Goal: Task Accomplishment & Management: Use online tool/utility

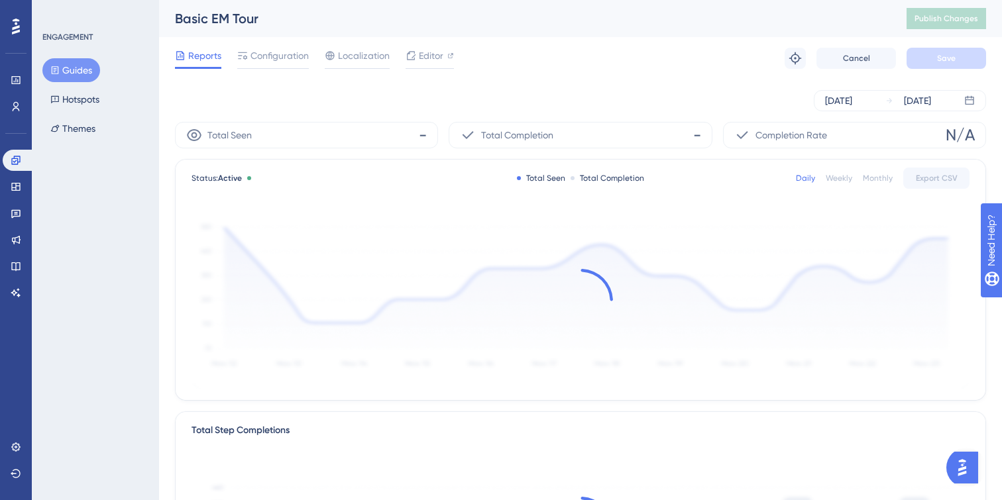
click at [70, 64] on button "Guides" at bounding box center [71, 70] width 58 height 24
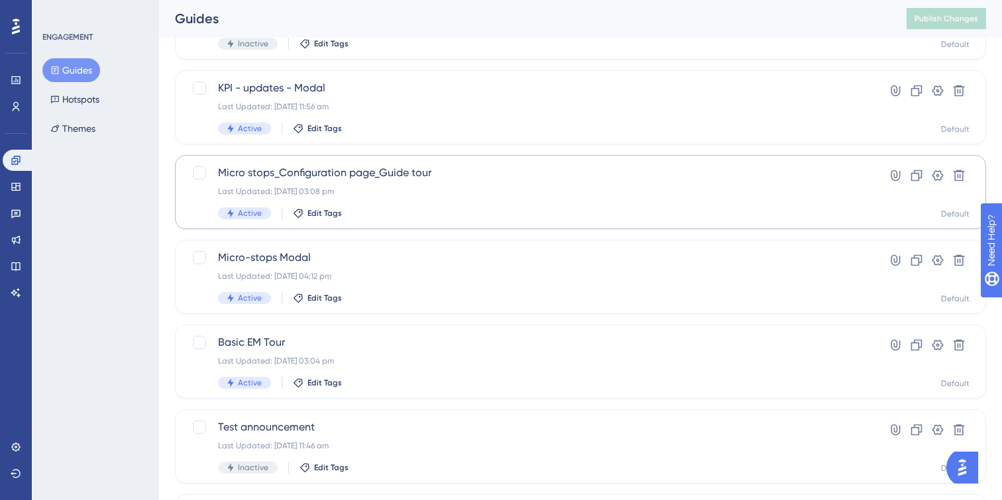
scroll to position [138, 0]
click at [401, 362] on div "Last Updated: [DATE] 03:04 pm" at bounding box center [527, 359] width 619 height 11
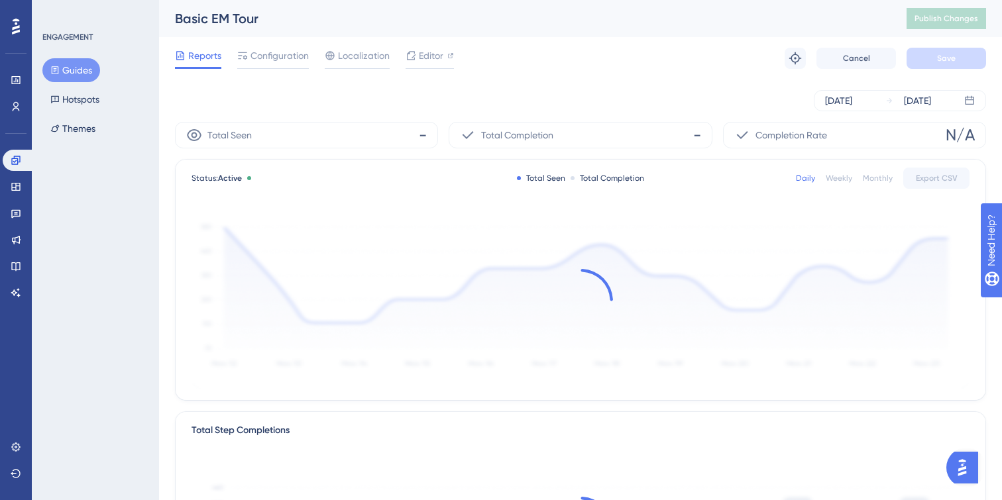
click at [74, 73] on button "Guides" at bounding box center [71, 70] width 58 height 24
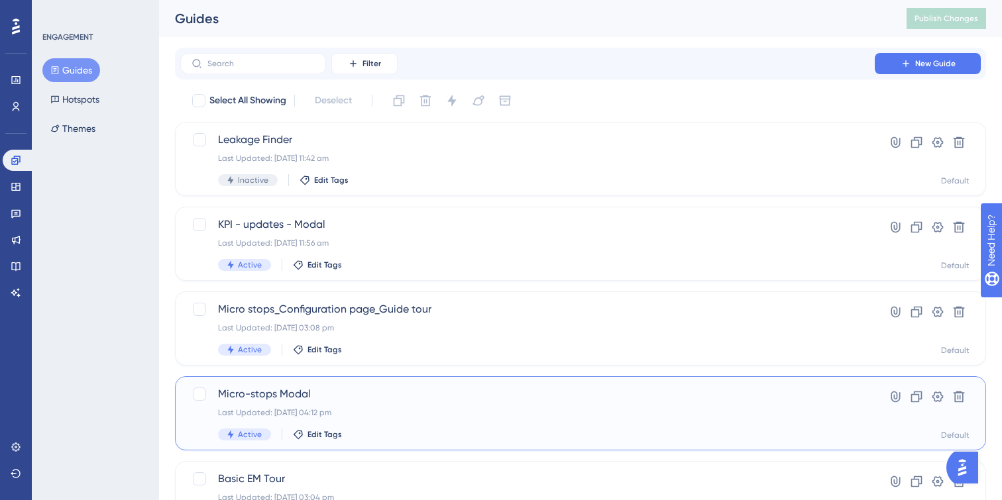
click at [505, 423] on div "Micro-stops Modal Last Updated: 13 Aug 2025 04:12 pm Active Edit Tags" at bounding box center [527, 413] width 619 height 54
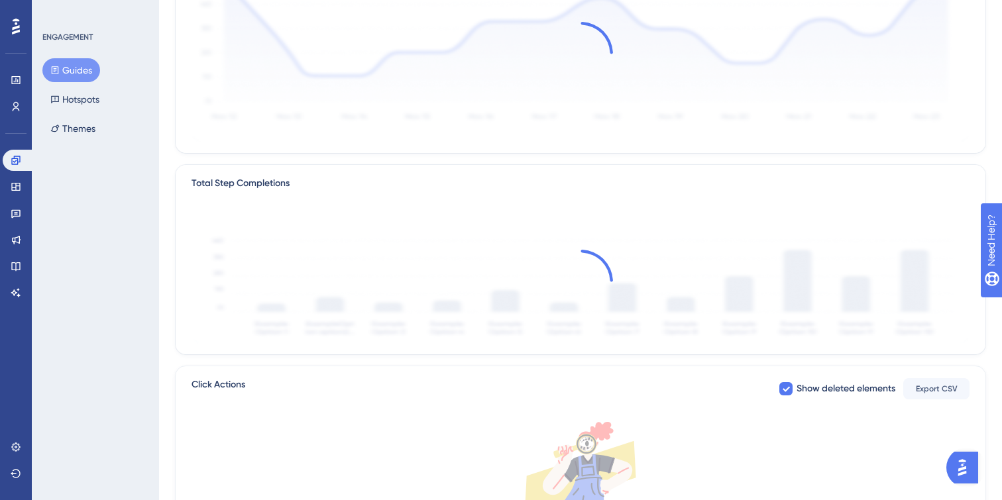
scroll to position [425, 0]
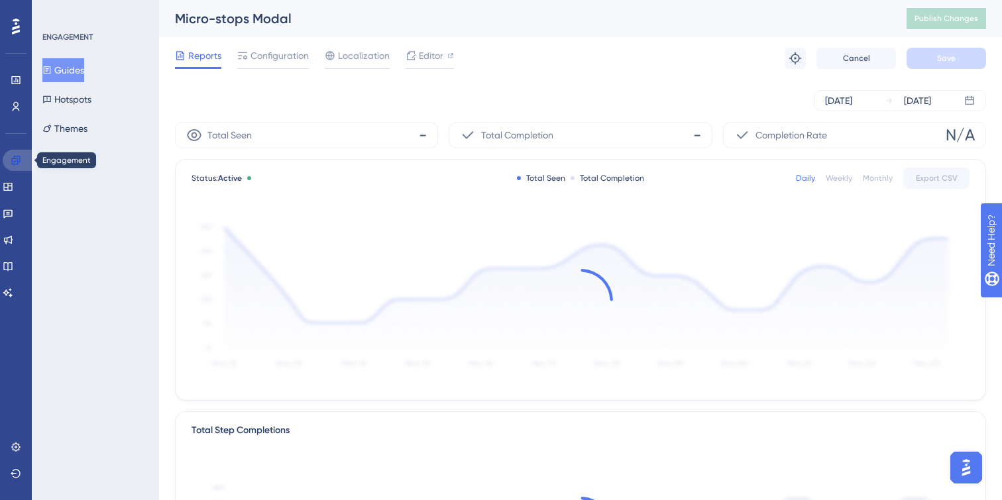
click at [14, 167] on link at bounding box center [19, 160] width 32 height 21
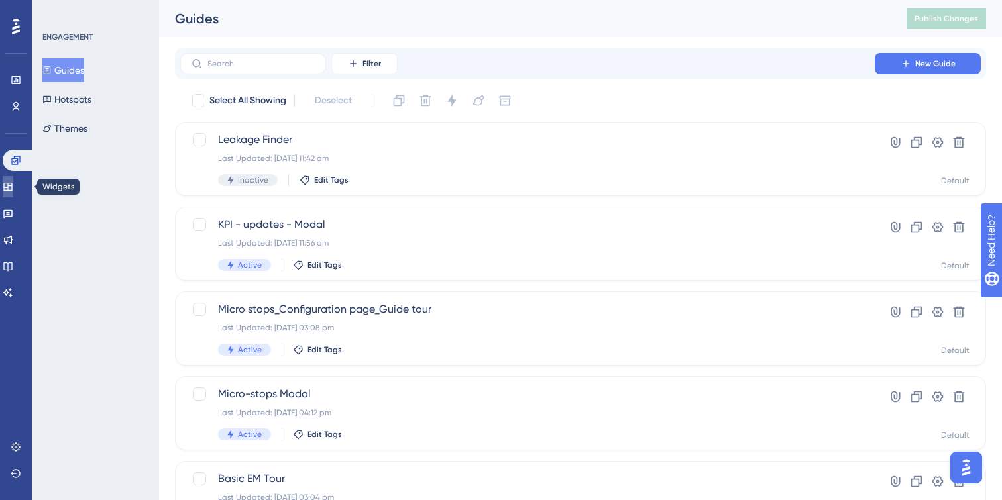
click at [13, 185] on icon at bounding box center [8, 187] width 11 height 11
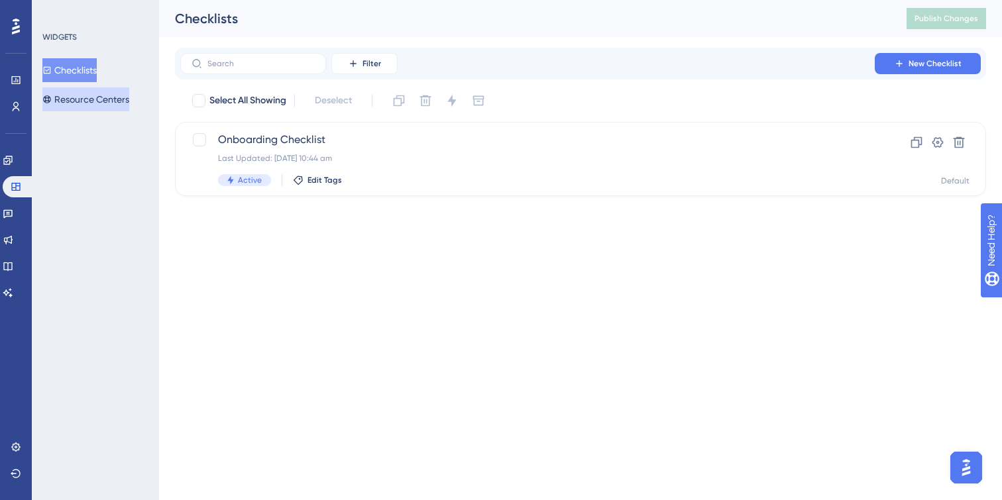
click at [89, 96] on button "Resource Centers" at bounding box center [85, 99] width 87 height 24
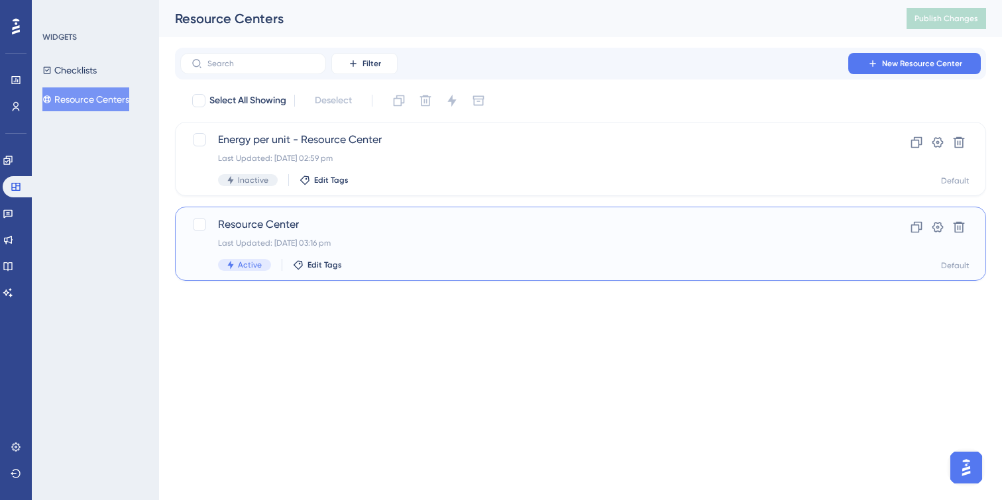
click at [486, 223] on span "Resource Center" at bounding box center [527, 225] width 619 height 16
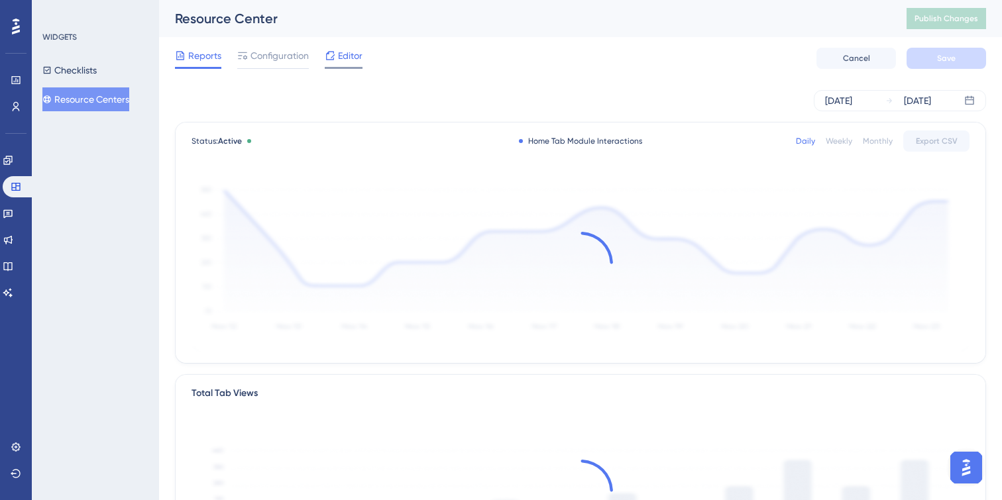
click at [348, 60] on span "Editor" at bounding box center [350, 56] width 25 height 16
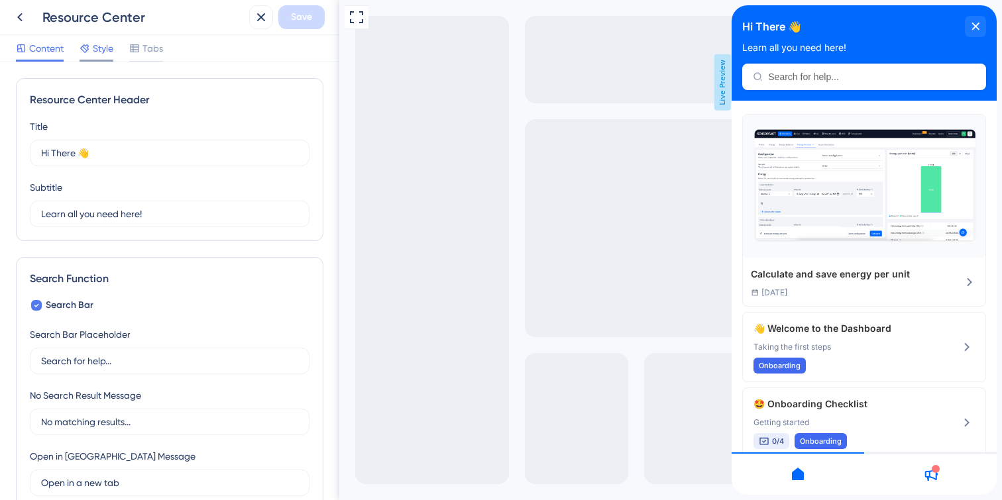
click at [105, 60] on div at bounding box center [96, 61] width 34 height 2
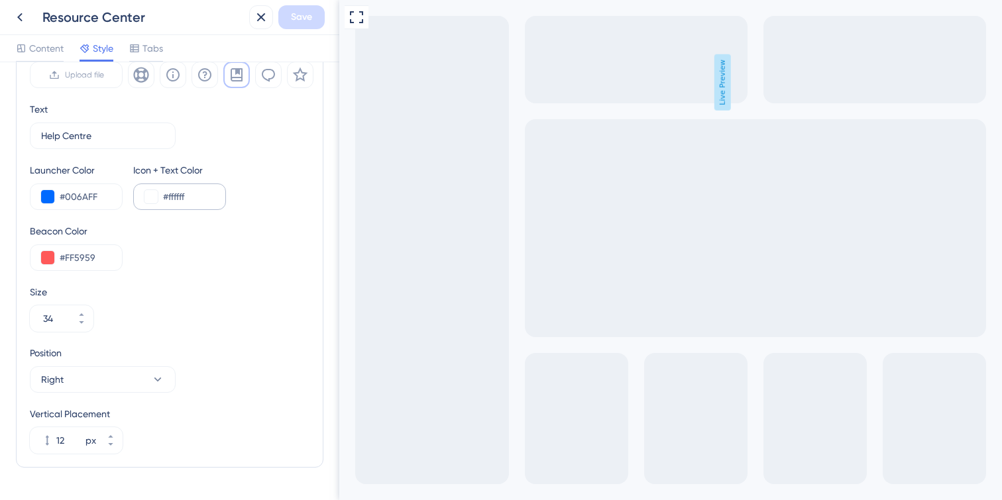
scroll to position [513, 0]
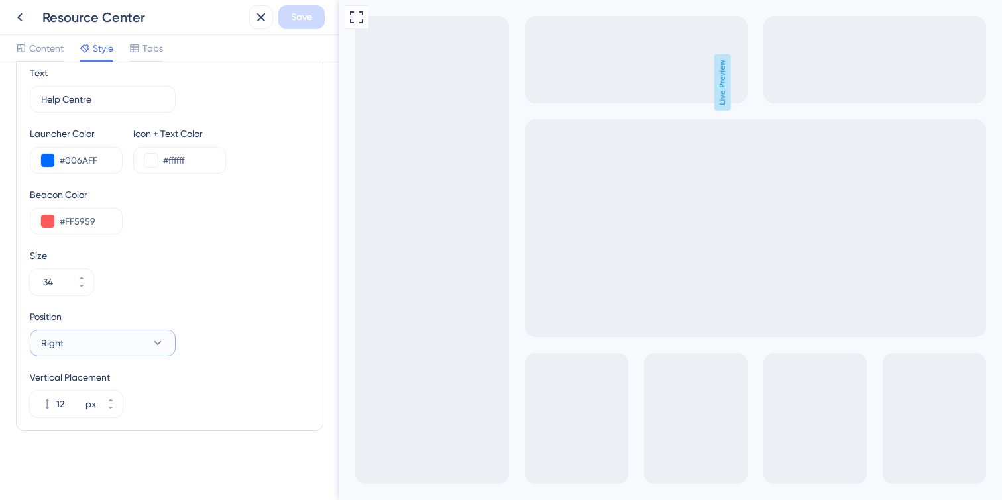
click at [139, 344] on button "Right" at bounding box center [103, 343] width 146 height 26
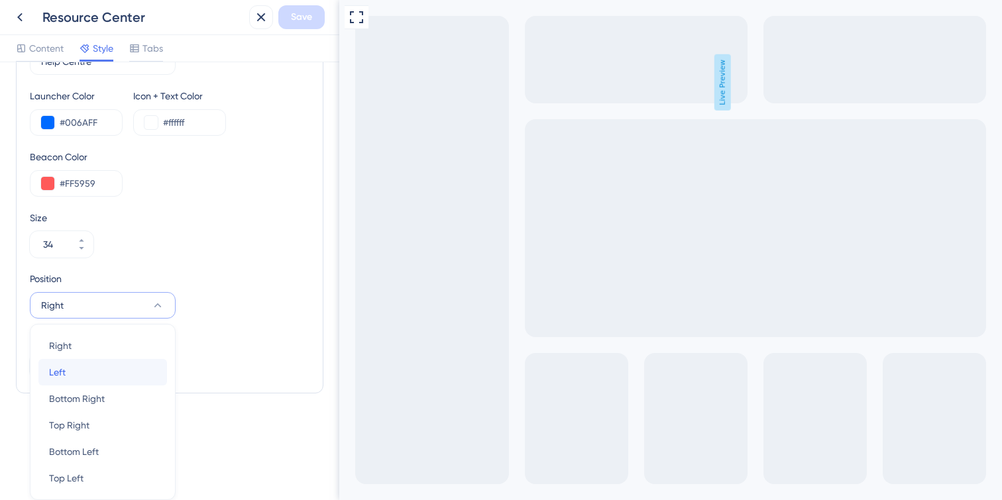
click at [107, 372] on div "Left Left" at bounding box center [102, 372] width 107 height 26
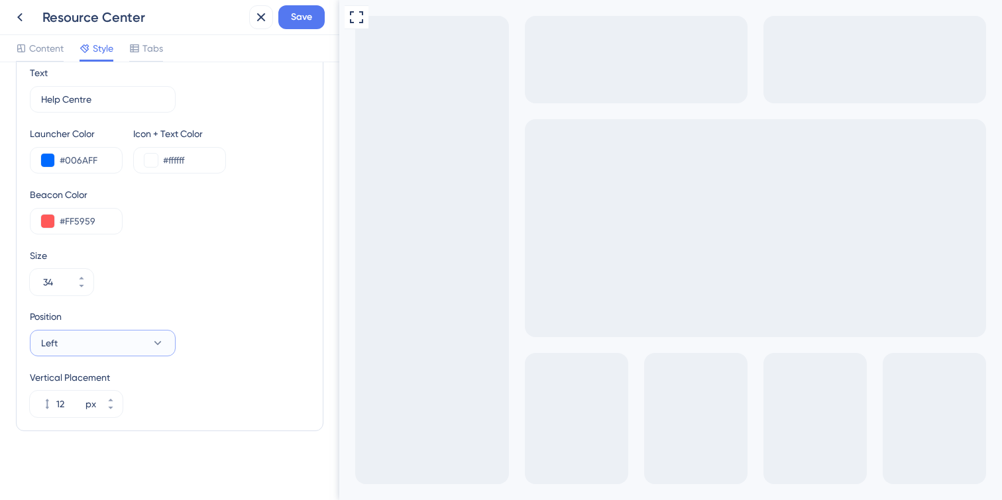
click at [95, 339] on button "Left" at bounding box center [103, 343] width 146 height 26
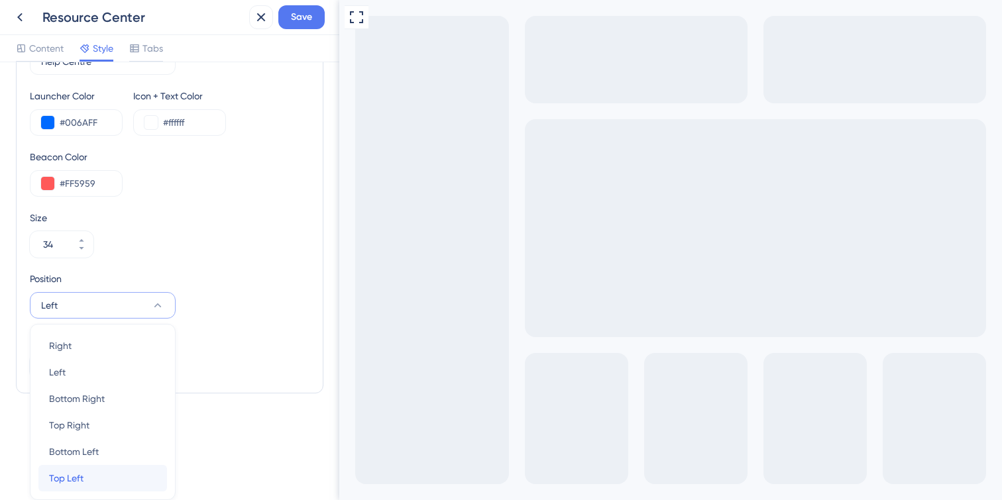
click at [91, 482] on div "Top Left Top Left" at bounding box center [102, 478] width 107 height 26
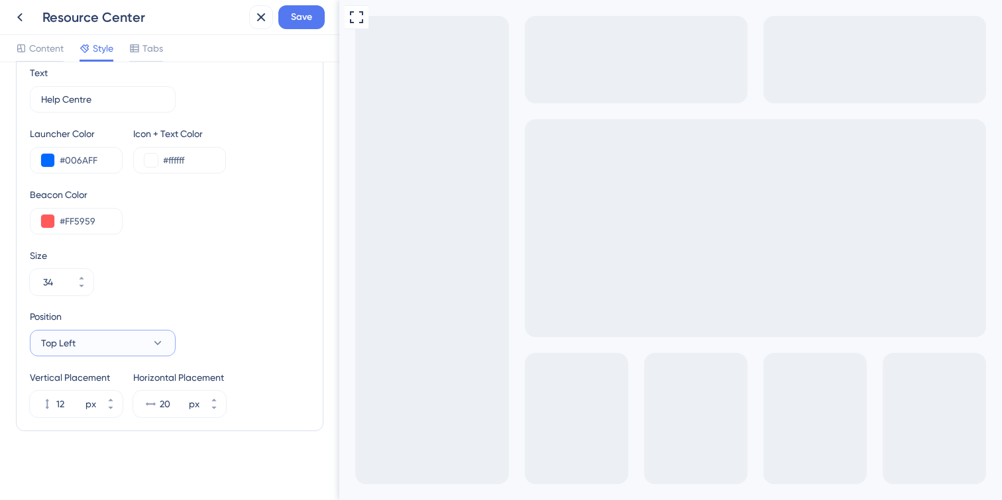
click at [108, 350] on button "Top Left" at bounding box center [103, 343] width 146 height 26
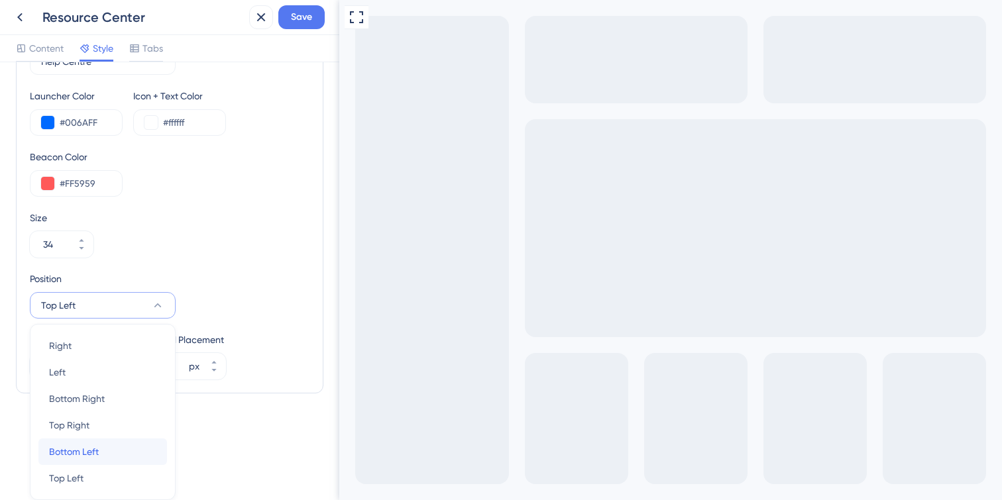
click at [95, 456] on span "Bottom Left" at bounding box center [74, 452] width 50 height 16
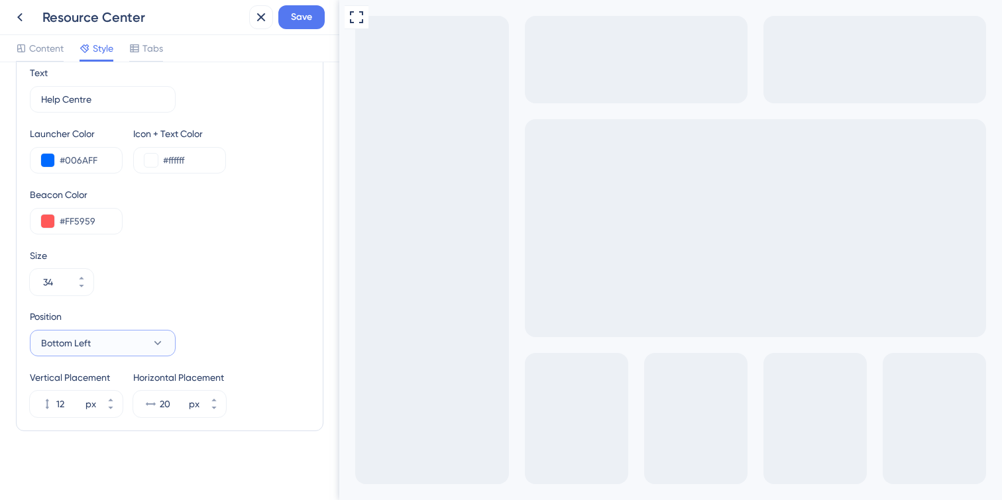
click at [97, 338] on button "Bottom Left" at bounding box center [103, 343] width 146 height 26
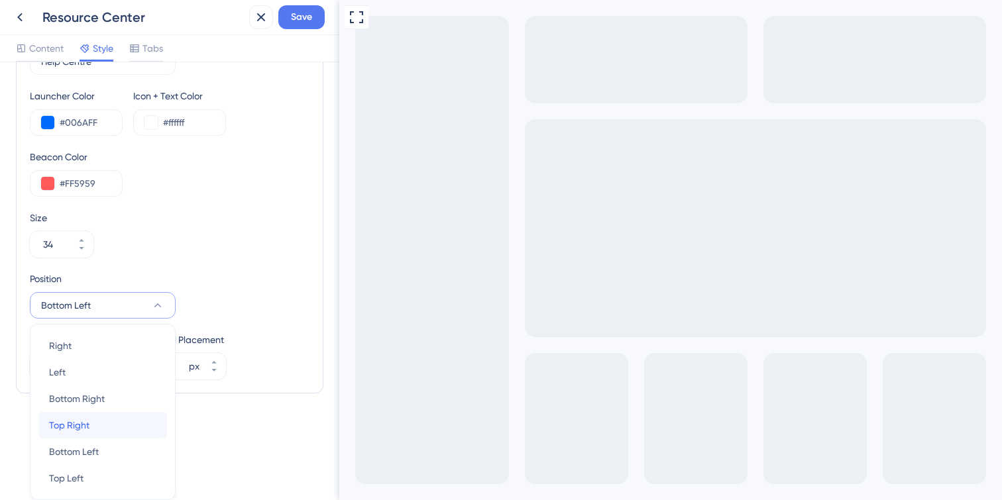
click at [100, 422] on div "Top Right Top Right" at bounding box center [102, 425] width 107 height 26
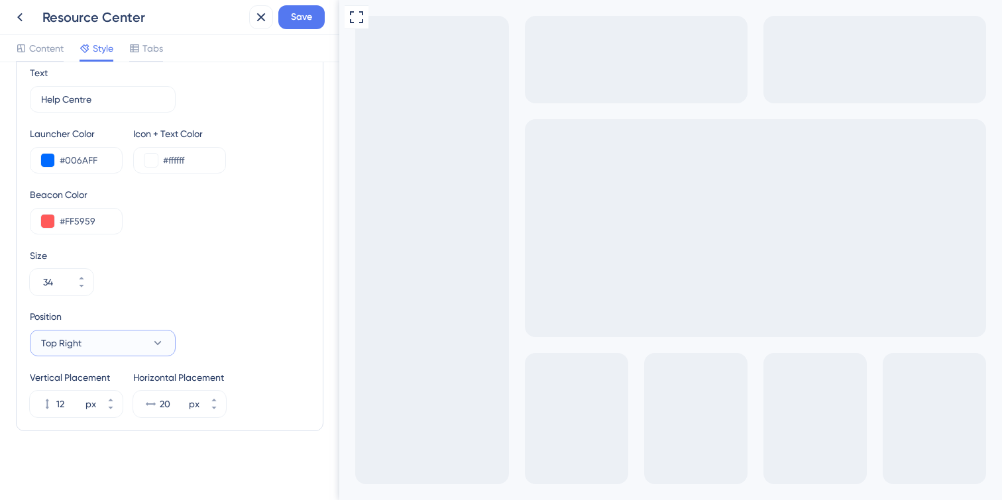
click at [113, 338] on button "Top Right" at bounding box center [103, 343] width 146 height 26
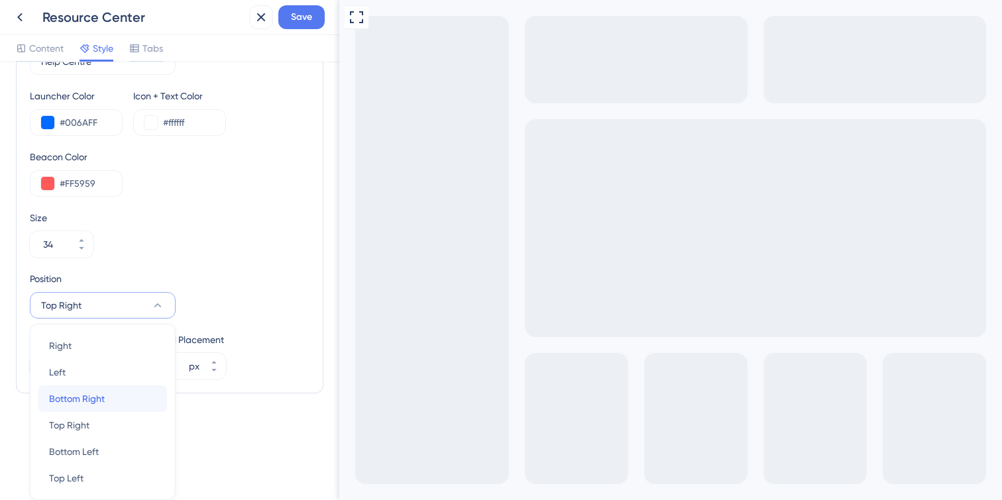
click at [111, 402] on div "Bottom Right Bottom Right" at bounding box center [102, 399] width 107 height 26
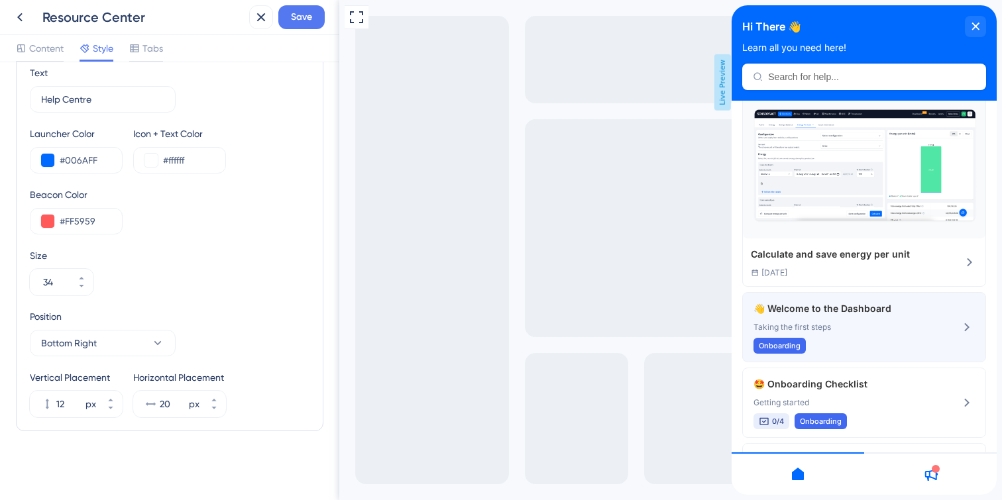
scroll to position [0, 0]
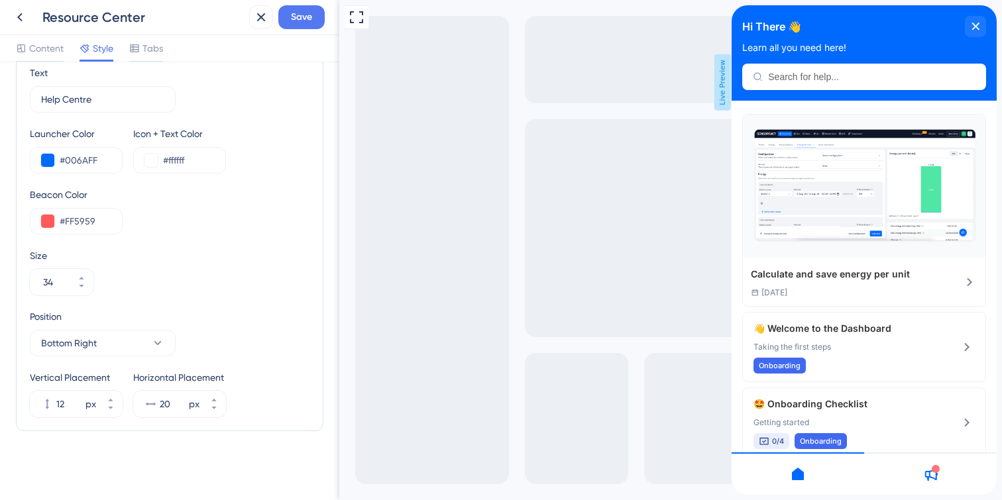
click at [935, 473] on icon at bounding box center [931, 474] width 13 height 13
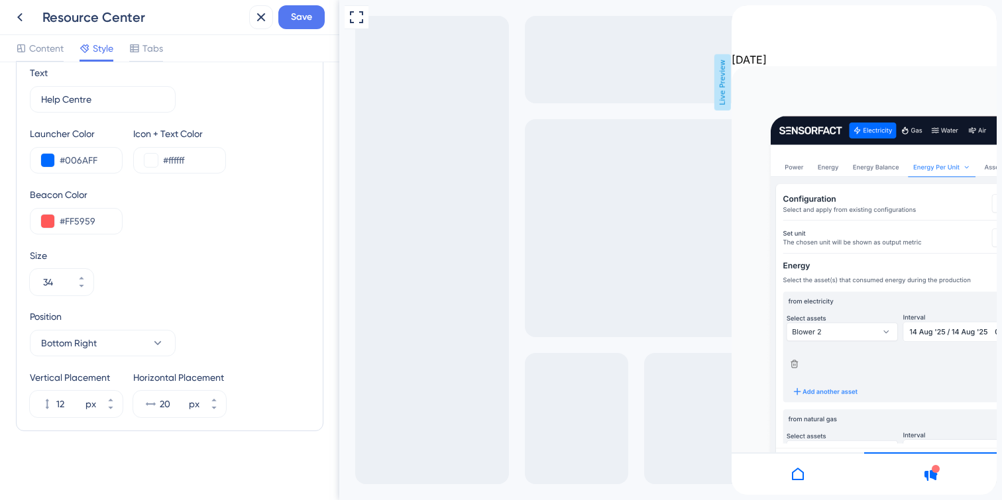
click at [797, 469] on icon at bounding box center [798, 474] width 12 height 13
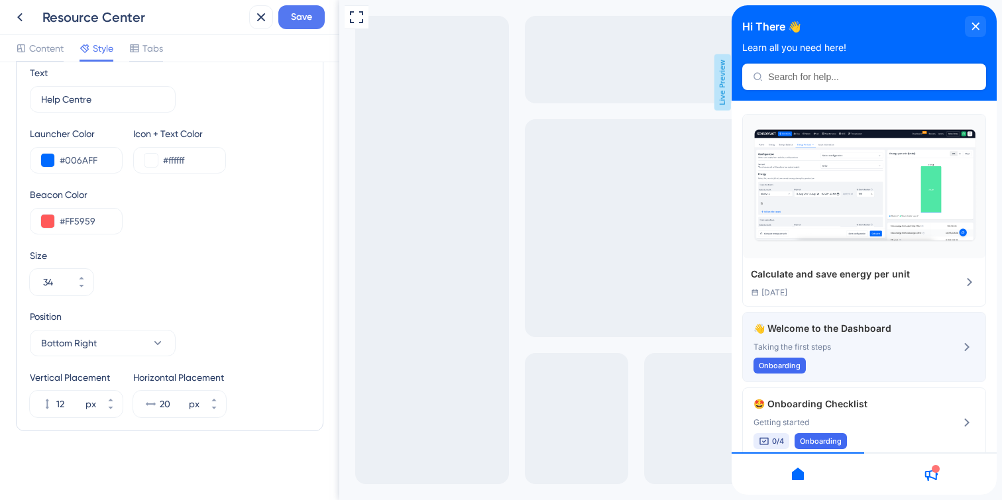
scroll to position [135, 0]
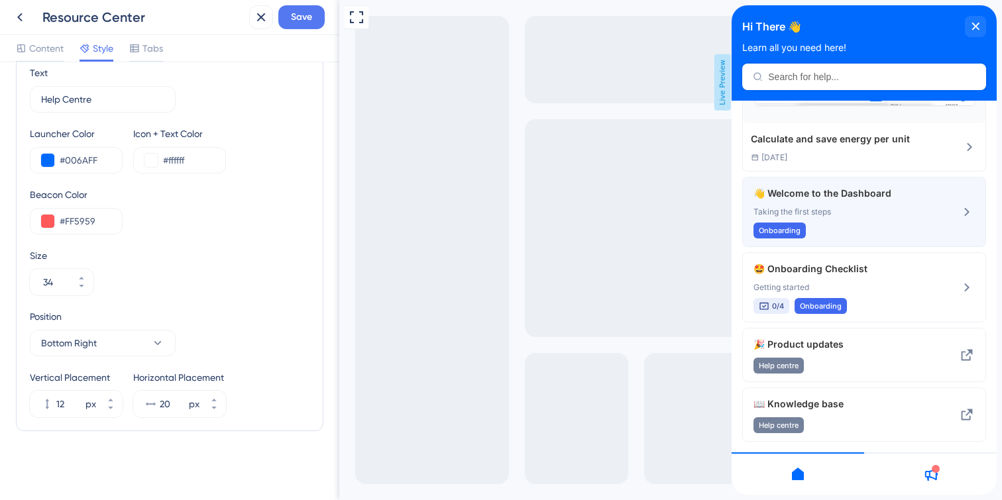
click at [927, 207] on span "Taking the first steps" at bounding box center [841, 212] width 177 height 11
click at [969, 209] on icon at bounding box center [967, 212] width 16 height 16
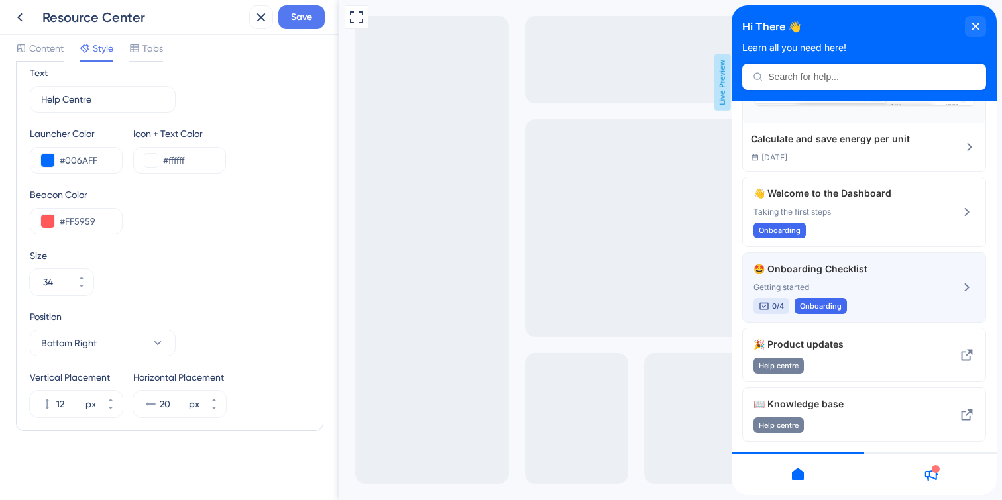
click at [966, 295] on div at bounding box center [967, 287] width 16 height 53
click at [964, 283] on icon at bounding box center [967, 288] width 16 height 16
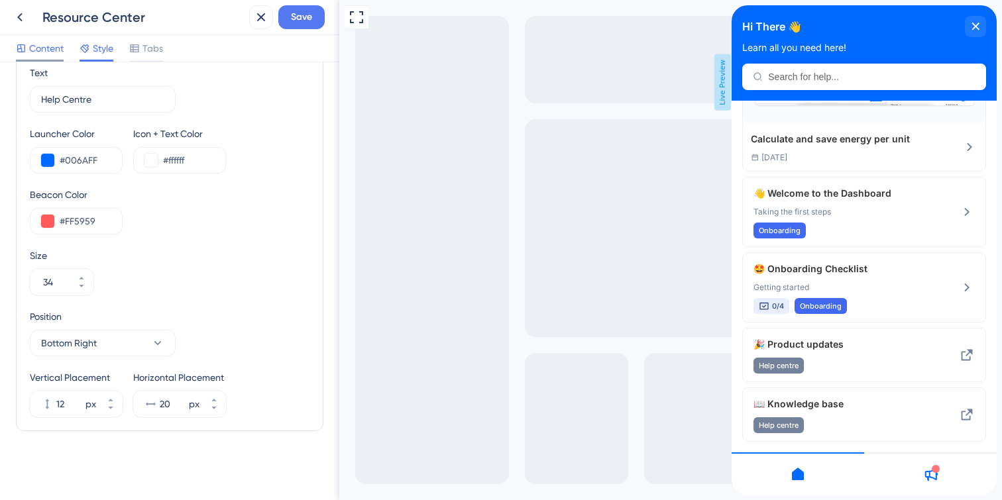
click at [47, 52] on span "Content" at bounding box center [46, 48] width 34 height 16
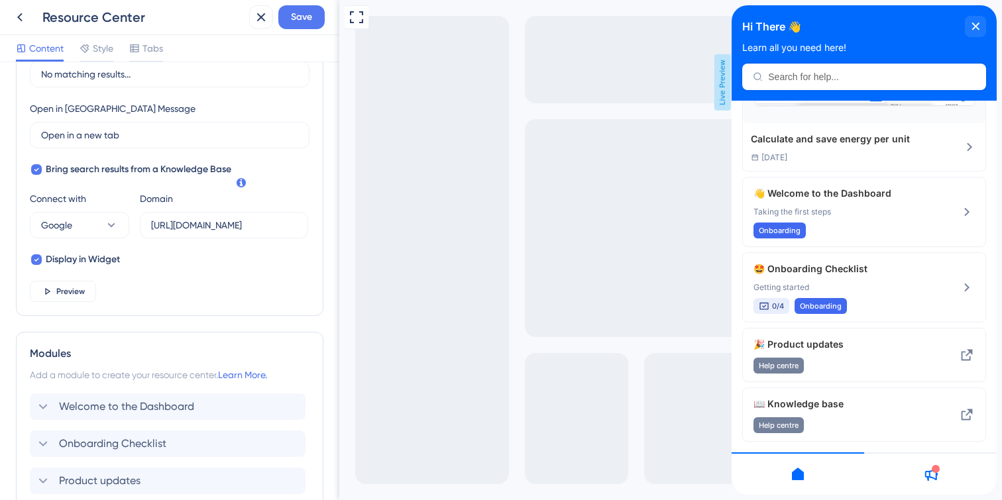
scroll to position [350, 0]
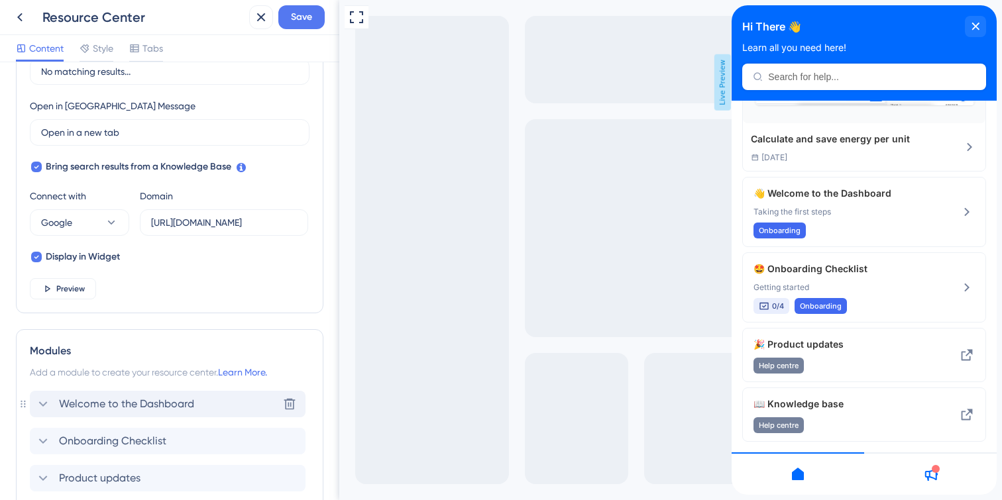
click at [70, 400] on span "Welcome to the Dashboard" at bounding box center [126, 404] width 135 height 16
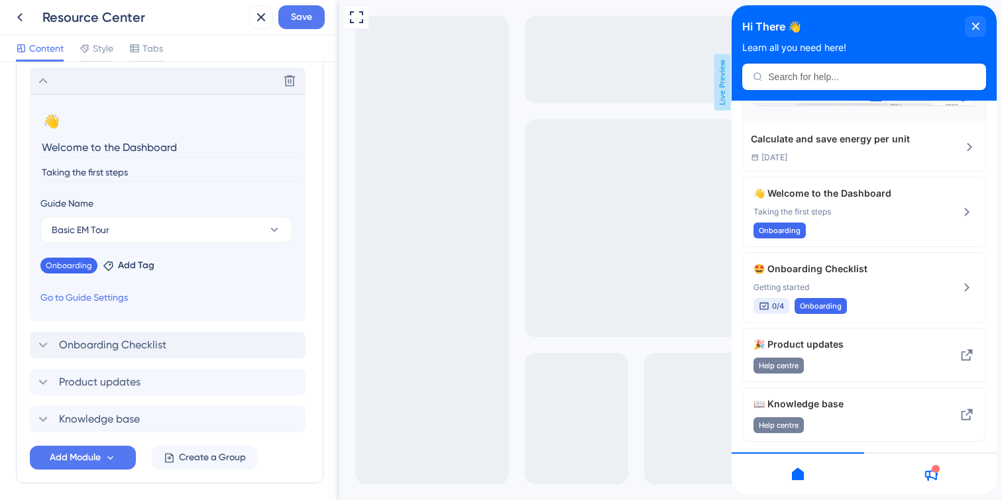
scroll to position [676, 0]
click at [77, 343] on span "Onboarding Checklist" at bounding box center [112, 343] width 107 height 16
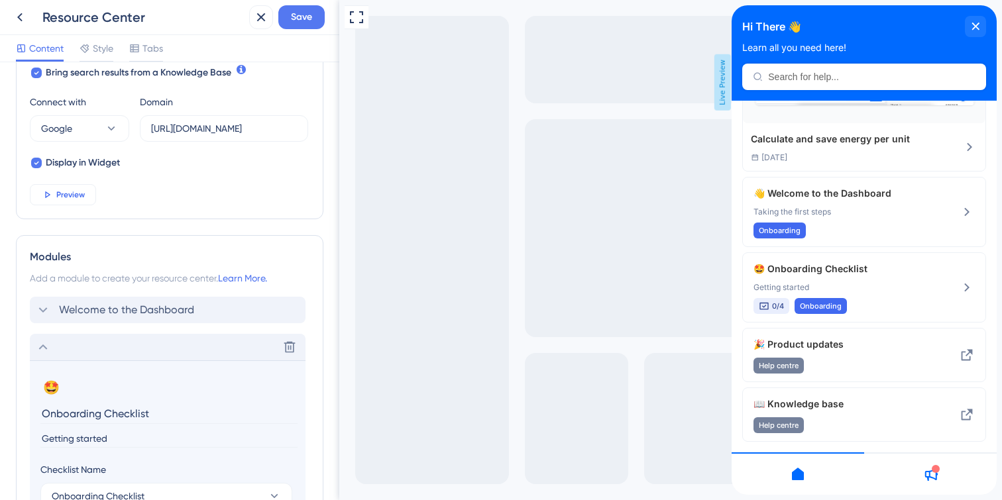
scroll to position [443, 0]
click at [84, 198] on span "Preview" at bounding box center [70, 196] width 28 height 11
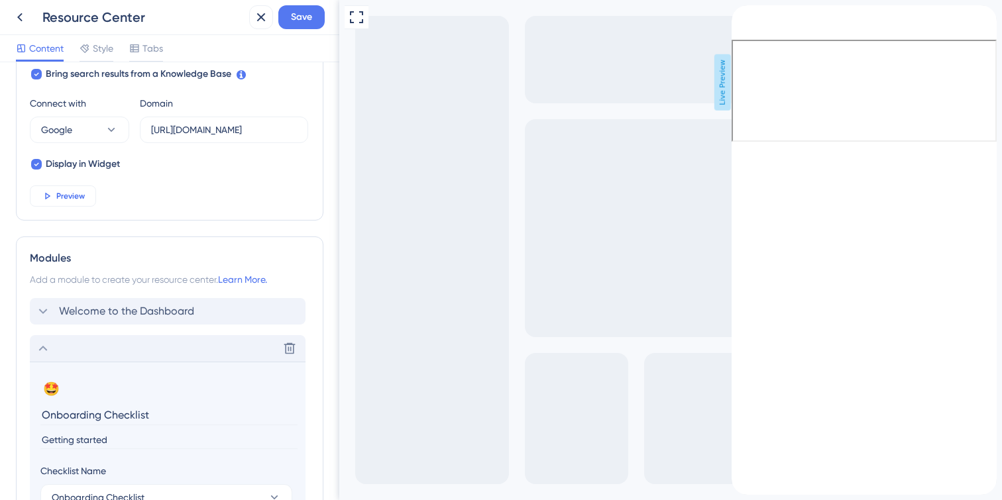
scroll to position [0, 0]
click at [742, 16] on icon "back to header" at bounding box center [736, 10] width 11 height 11
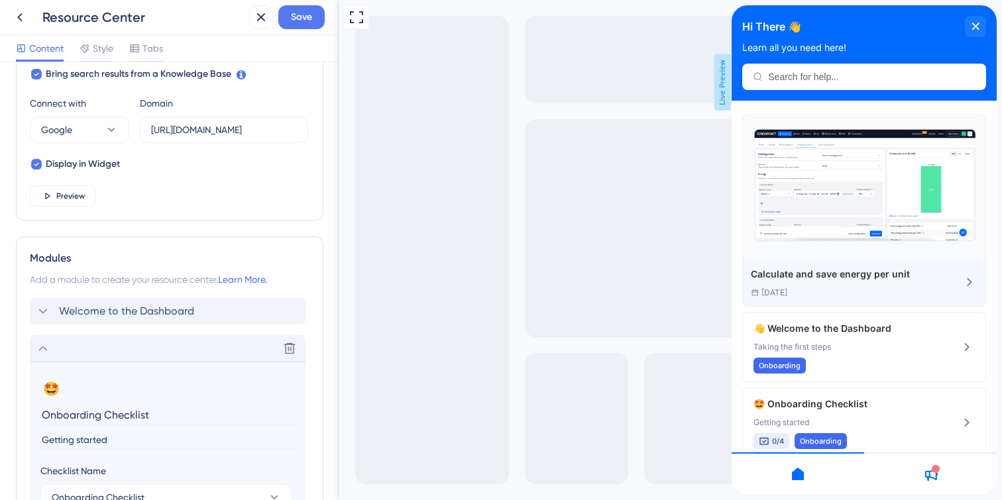
click at [873, 250] on img "Calculate and save energy per unit" at bounding box center [864, 187] width 242 height 144
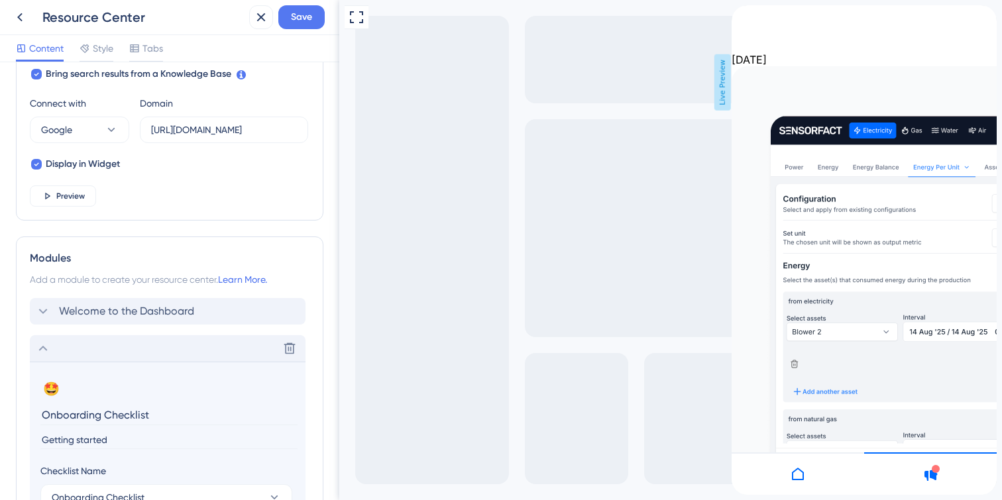
click at [742, 19] on div "back to header" at bounding box center [736, 11] width 11 height 13
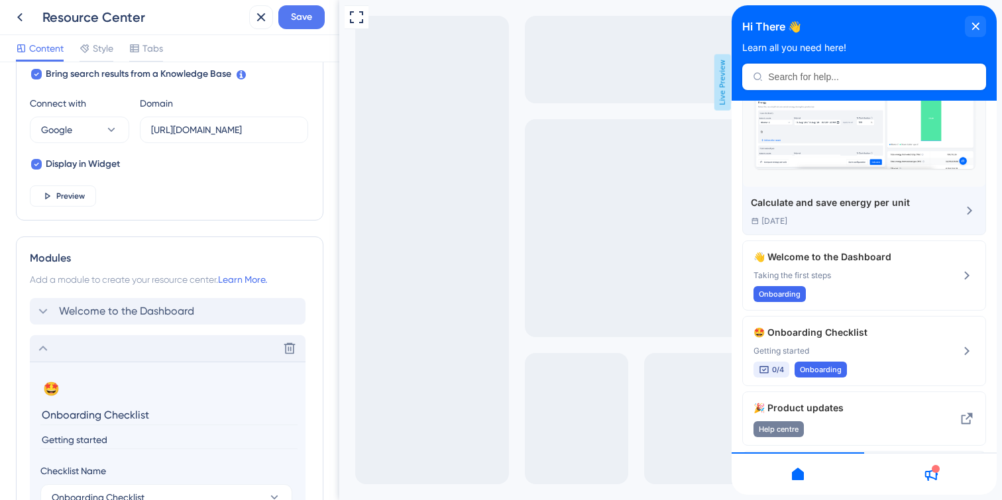
scroll to position [140, 0]
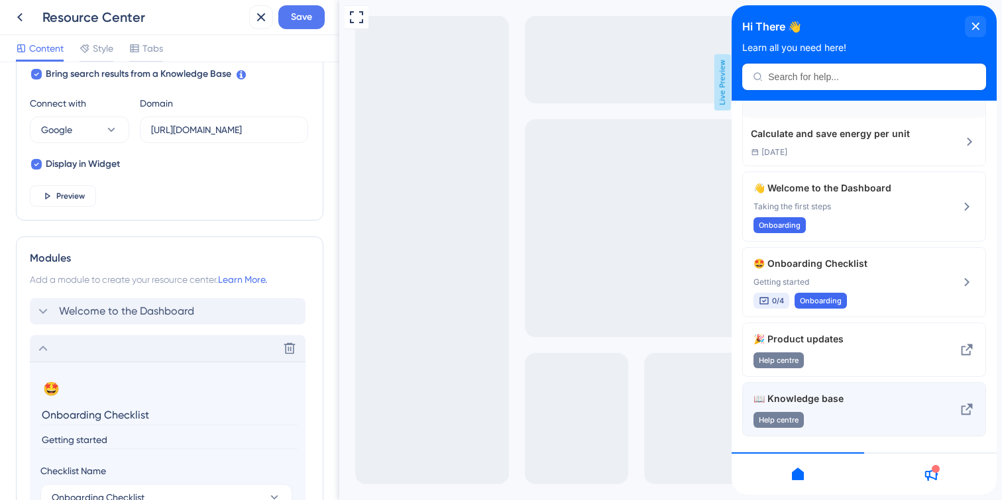
click at [866, 409] on div "📖 Knowledge base Help centre" at bounding box center [841, 409] width 177 height 37
click at [774, 399] on span "📖 Knowledge base" at bounding box center [841, 399] width 177 height 16
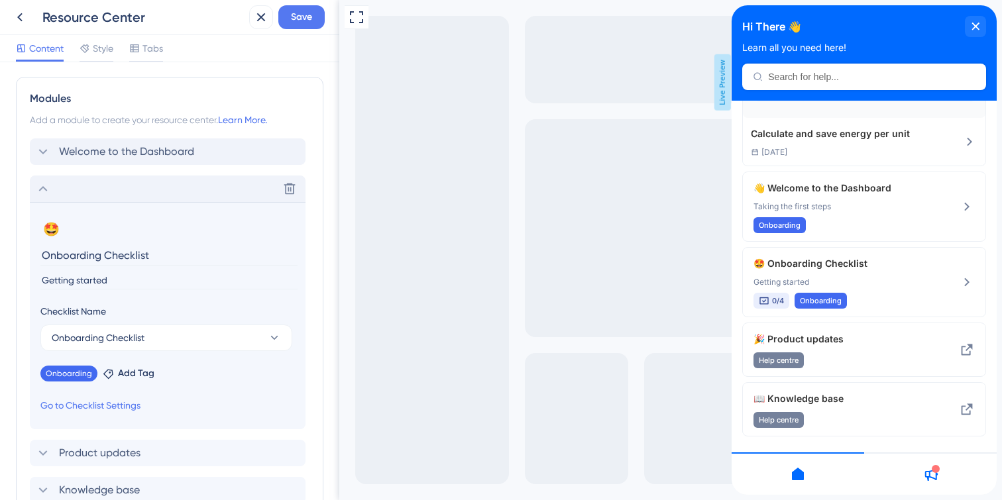
click at [44, 192] on icon at bounding box center [43, 189] width 16 height 16
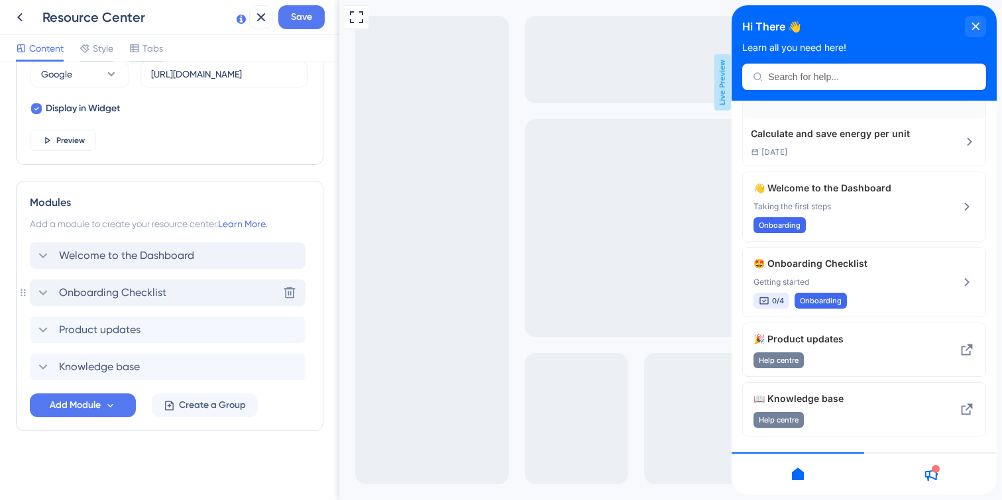
scroll to position [499, 0]
click at [108, 409] on icon at bounding box center [110, 405] width 11 height 11
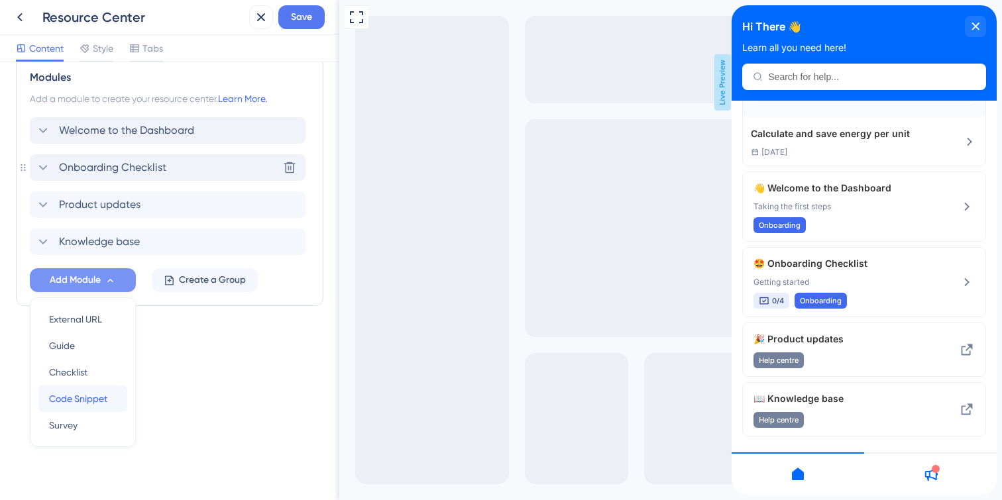
click at [75, 405] on span "Code Snippet" at bounding box center [78, 399] width 58 height 16
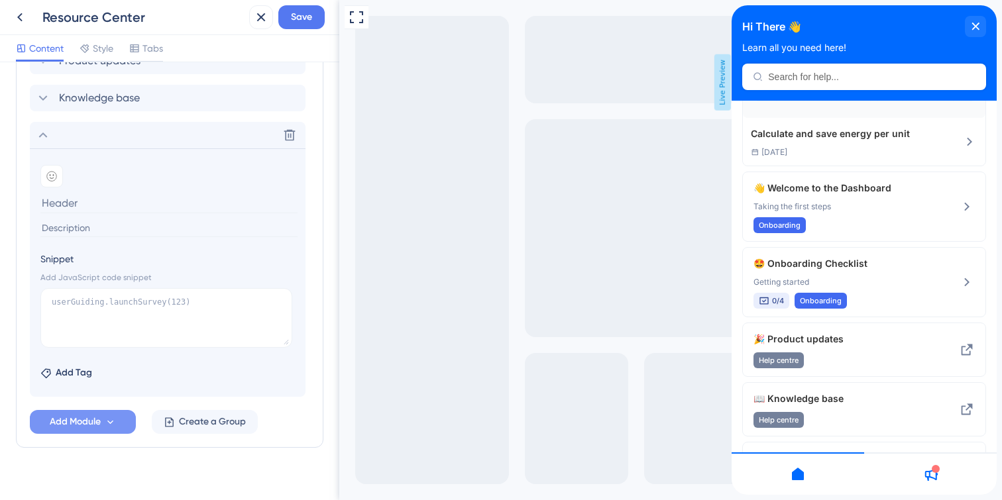
scroll to position [784, 0]
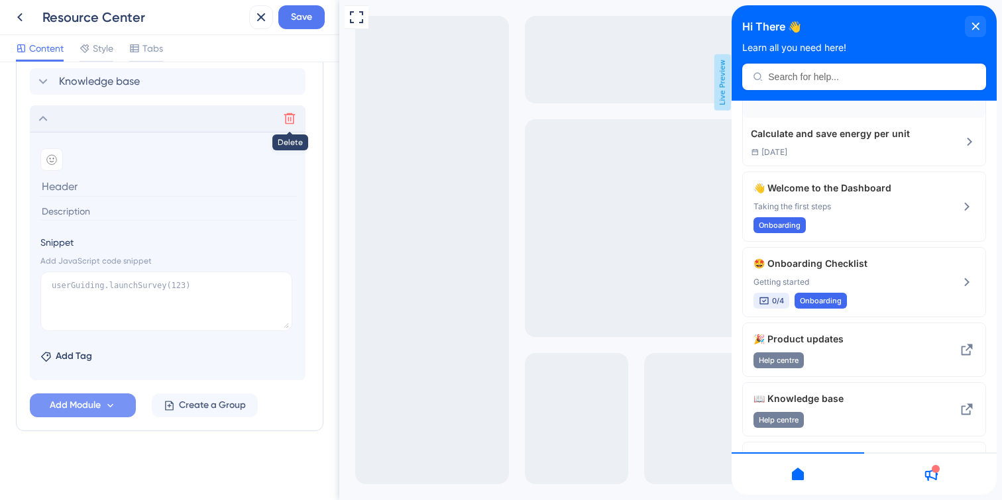
click at [288, 119] on icon at bounding box center [289, 118] width 13 height 13
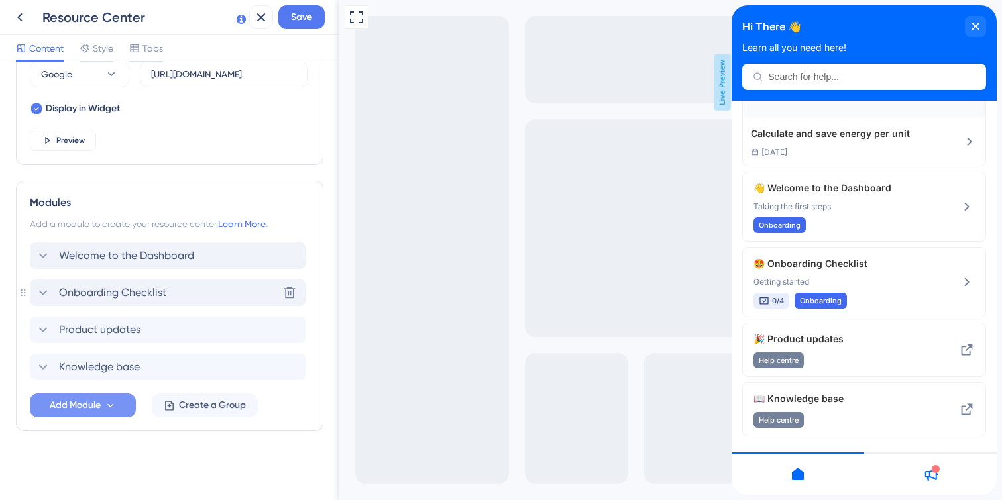
scroll to position [499, 0]
click at [307, 18] on span "Save" at bounding box center [301, 17] width 21 height 16
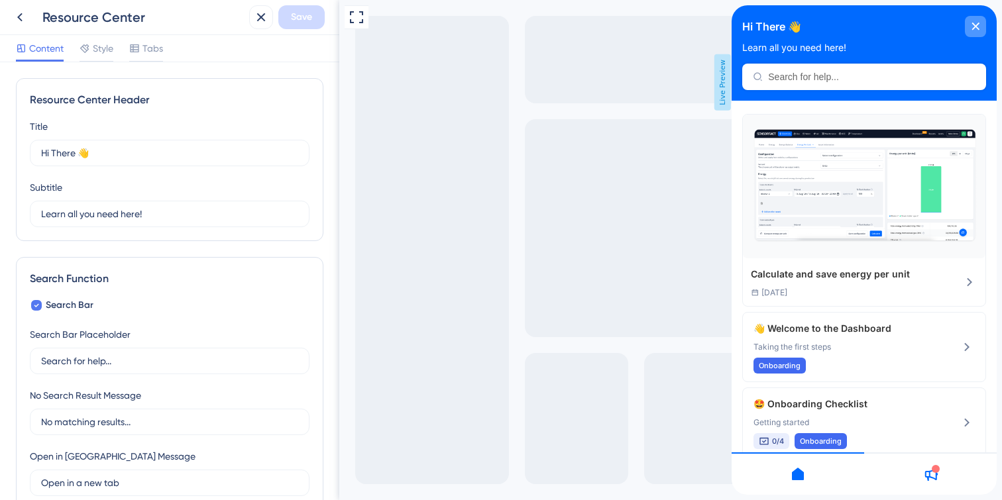
click at [971, 23] on icon "close resource center" at bounding box center [975, 27] width 8 height 8
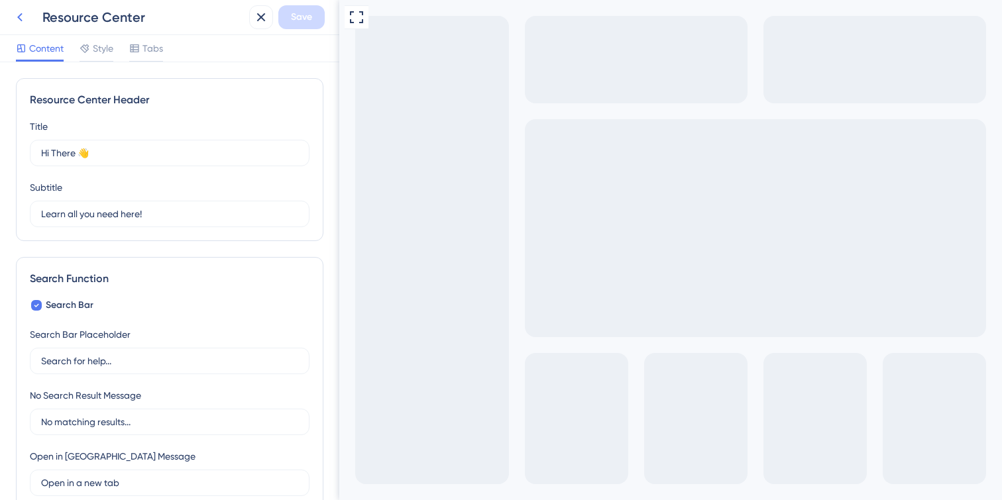
click at [26, 21] on icon at bounding box center [20, 17] width 16 height 16
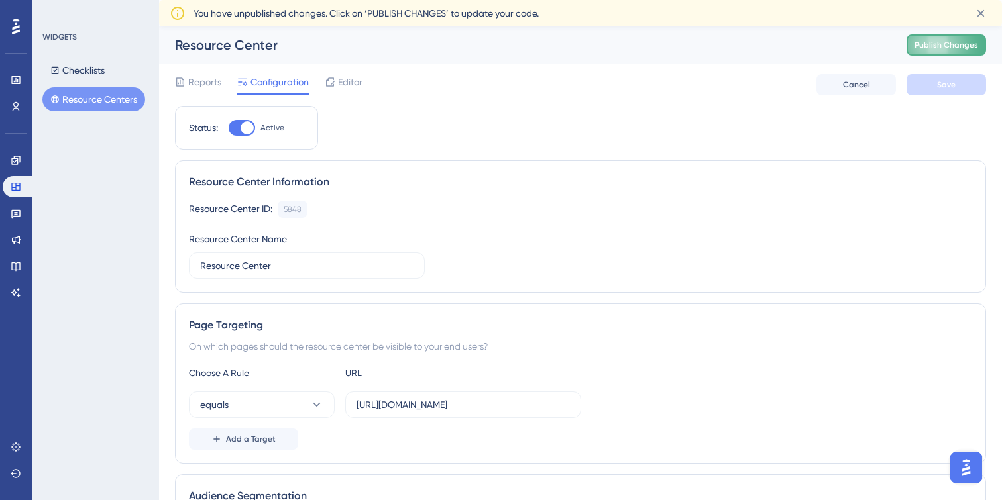
click at [916, 50] on button "Publish Changes" at bounding box center [945, 44] width 79 height 21
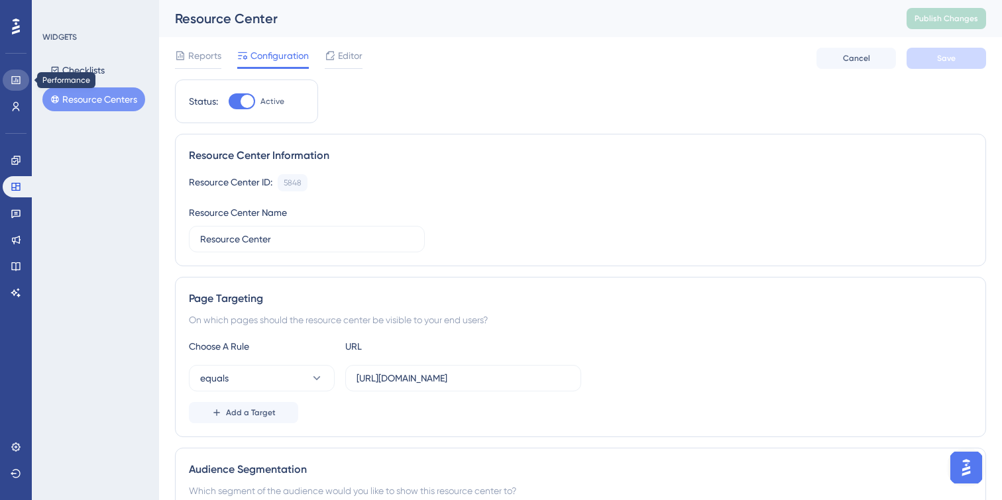
click at [13, 78] on icon at bounding box center [16, 80] width 11 height 11
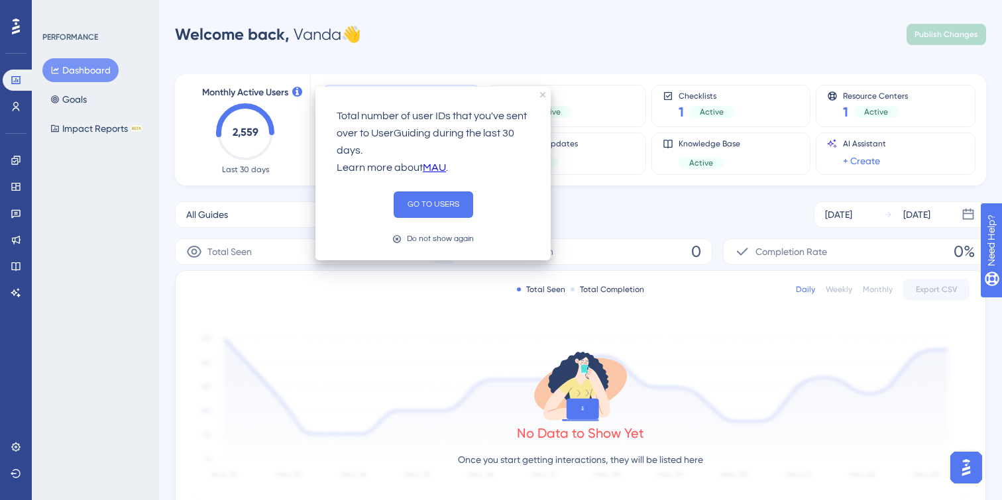
click at [580, 42] on div "Welcome back, [PERSON_NAME] 👋 Publish Changes" at bounding box center [580, 34] width 811 height 26
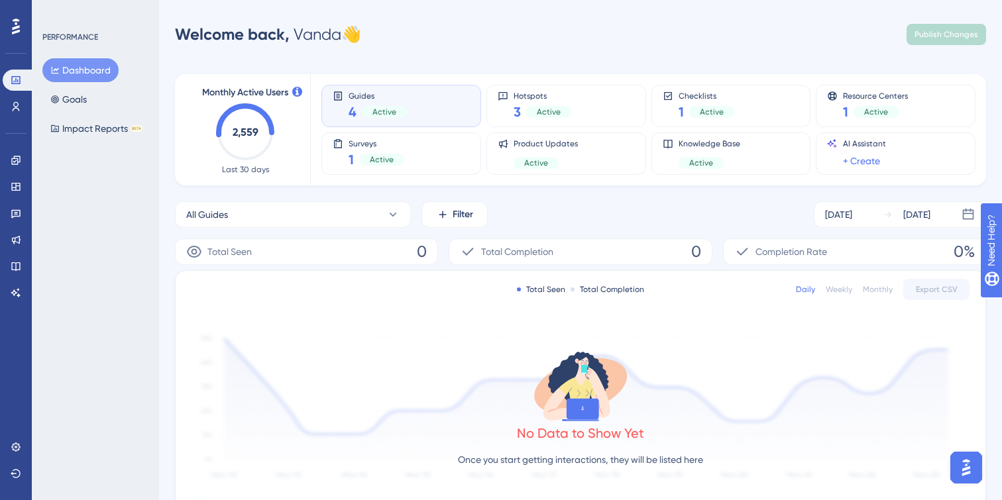
click at [429, 103] on div "Guides 4 Active" at bounding box center [401, 106] width 137 height 30
click at [17, 166] on link at bounding box center [16, 160] width 26 height 21
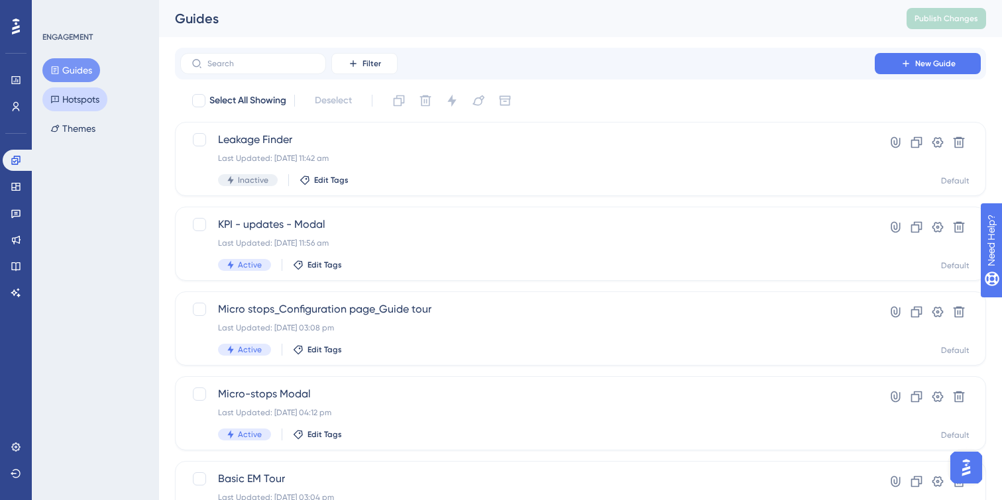
click at [94, 104] on button "Hotspots" at bounding box center [74, 99] width 65 height 24
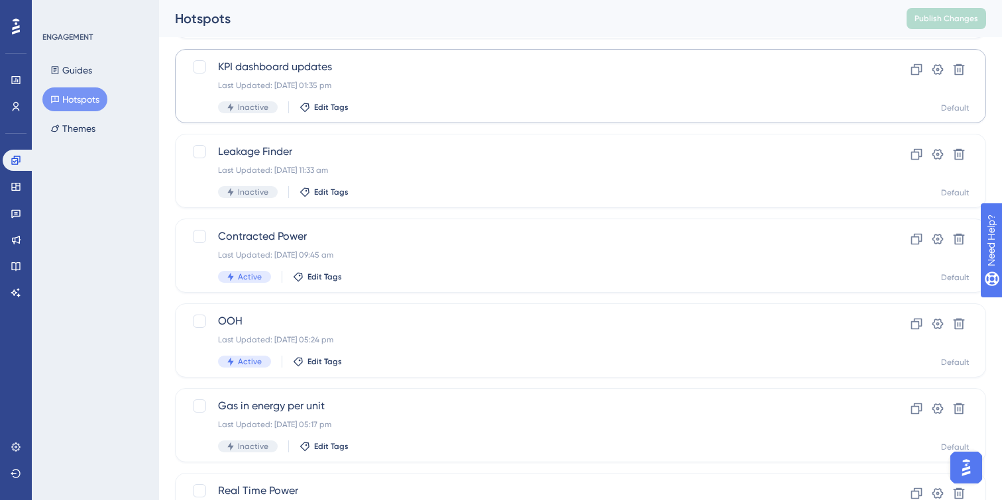
scroll to position [179, 0]
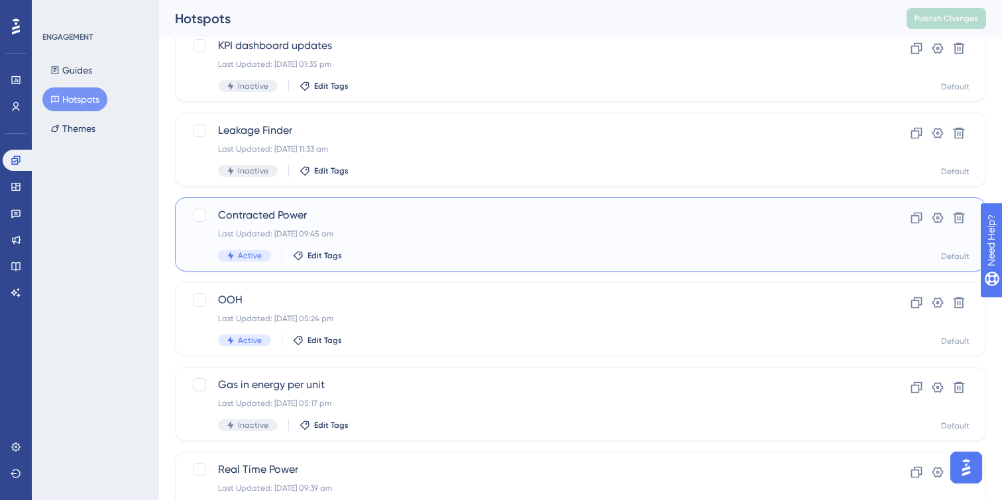
click at [439, 237] on div "Last Updated: [DATE] 09:45 am" at bounding box center [527, 234] width 619 height 11
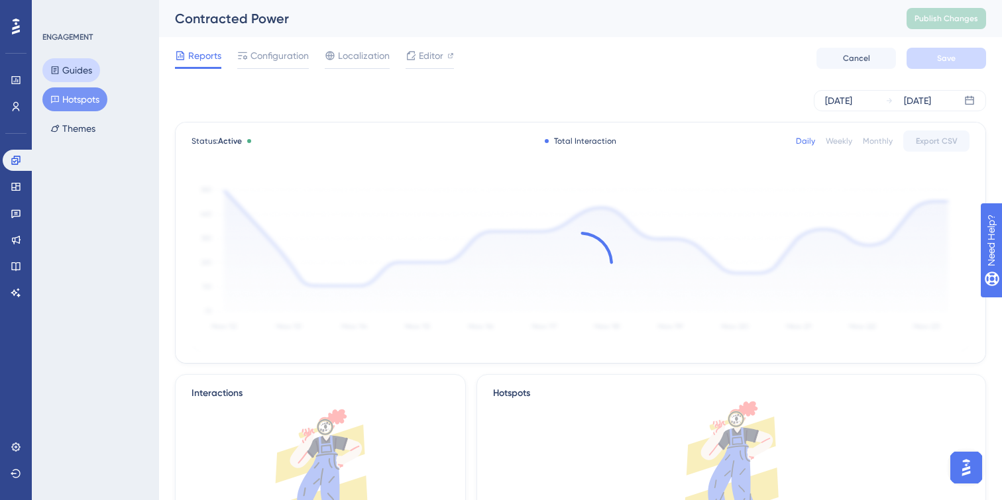
click at [97, 73] on button "Guides" at bounding box center [71, 70] width 58 height 24
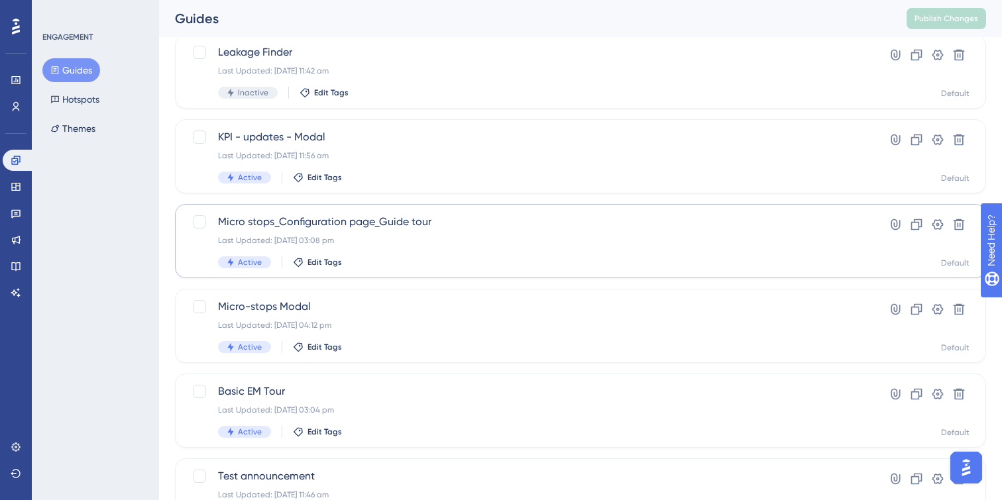
scroll to position [97, 0]
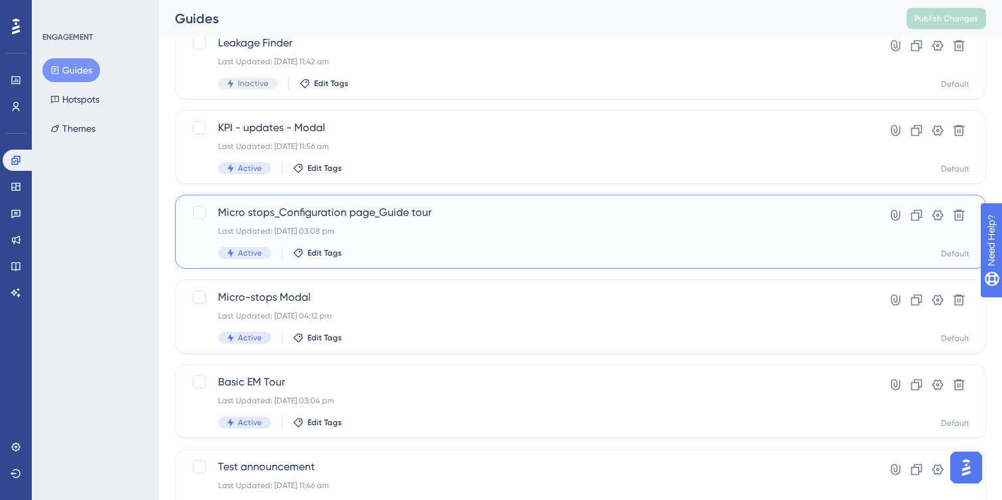
click at [462, 222] on div "Micro stops_Configuration page_Guide tour Last Updated: [DATE] 03:08 pm Active …" at bounding box center [527, 232] width 619 height 54
